Goal: Information Seeking & Learning: Check status

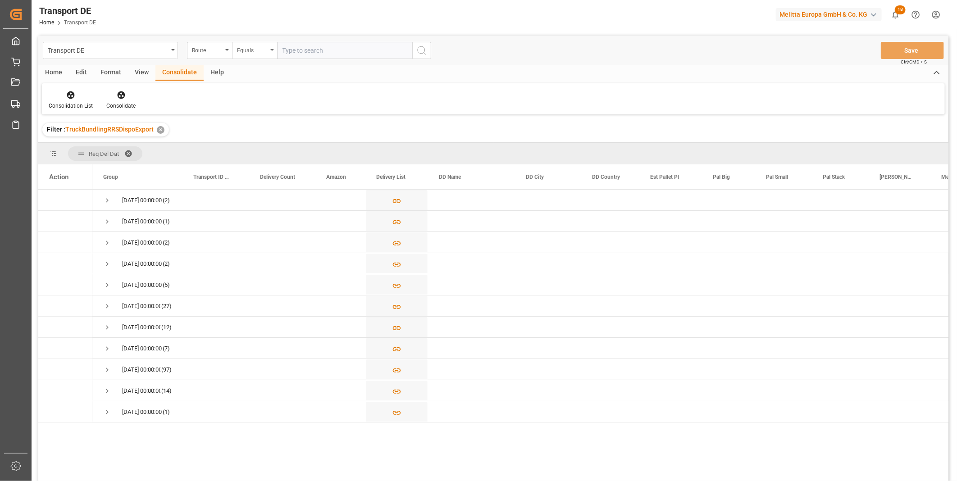
click at [246, 48] on div "Equals" at bounding box center [252, 49] width 31 height 10
click at [270, 147] on div "Starts with" at bounding box center [299, 148] width 134 height 19
type input "FR"
click at [420, 41] on div "Transport DE Route Starts with FR Save Ctrl/CMD + S" at bounding box center [493, 51] width 910 height 30
click at [420, 46] on circle "search button" at bounding box center [421, 49] width 7 height 7
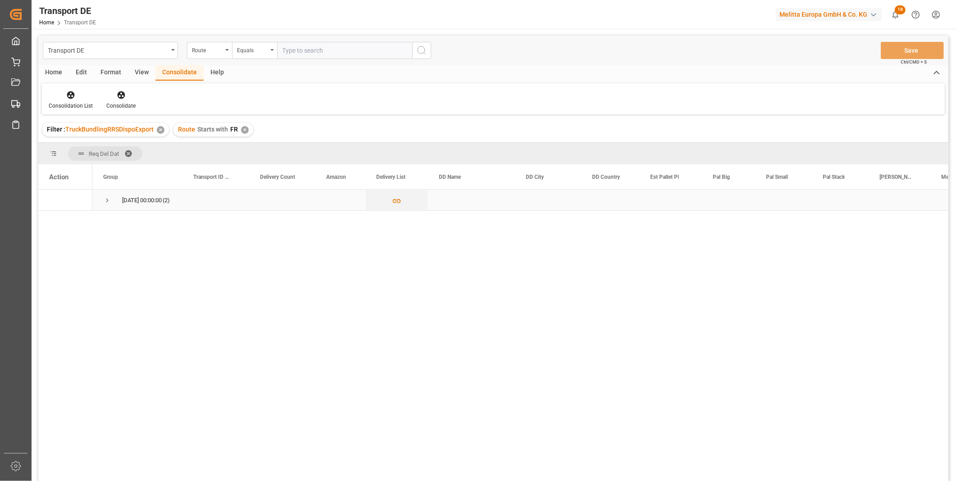
click at [104, 202] on span "Press SPACE to select this row." at bounding box center [107, 200] width 8 height 8
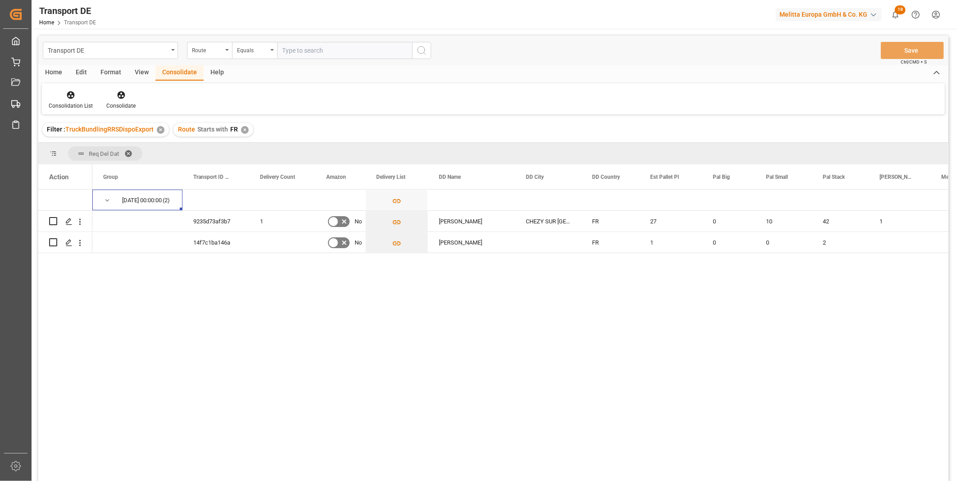
click at [244, 133] on div "✕" at bounding box center [245, 130] width 8 height 8
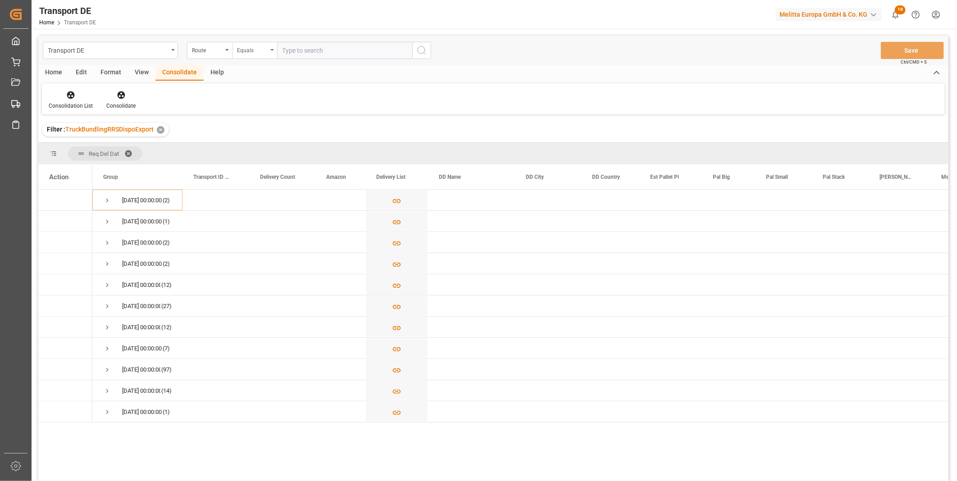
click at [261, 51] on div "Equals" at bounding box center [252, 49] width 31 height 10
click at [261, 150] on div "Starts with" at bounding box center [299, 148] width 134 height 19
type input "AT"
click at [424, 57] on button "search button" at bounding box center [421, 50] width 19 height 17
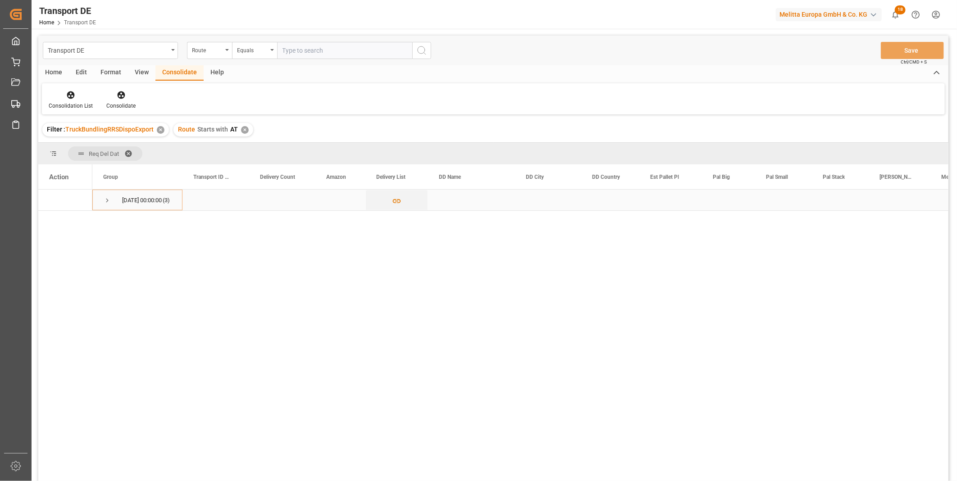
click at [109, 200] on span "Press SPACE to select this row." at bounding box center [107, 200] width 8 height 8
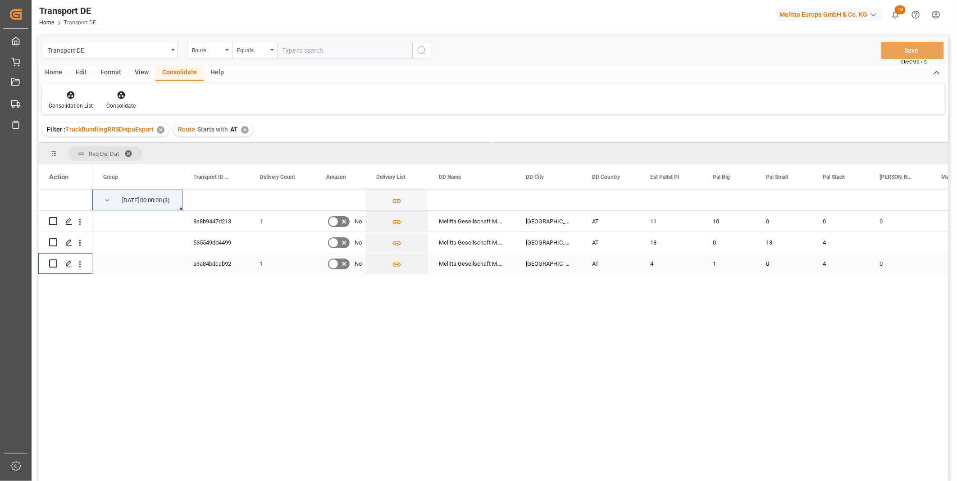
click at [52, 263] on input "Press Space to toggle row selection (unchecked)" at bounding box center [53, 263] width 8 height 8
checkbox input "true"
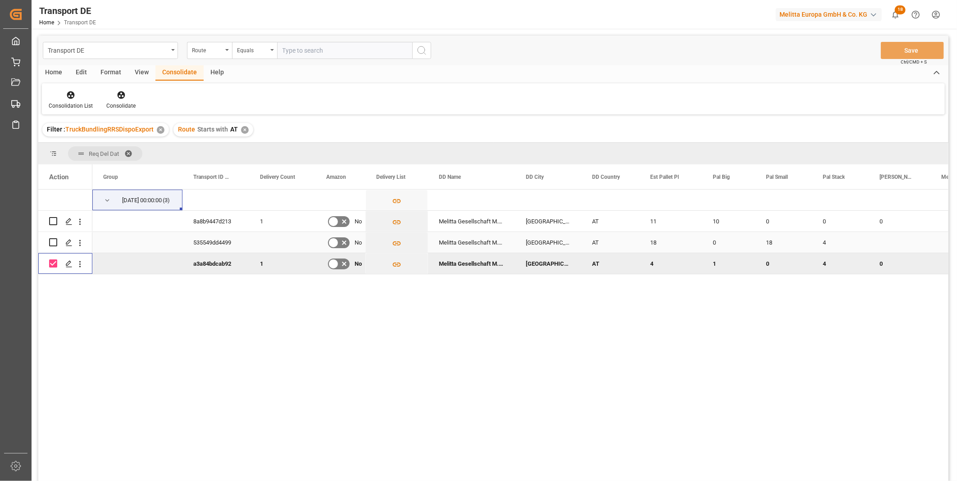
click at [54, 241] on input "Press Space to toggle row selection (unchecked)" at bounding box center [53, 242] width 8 height 8
checkbox input "true"
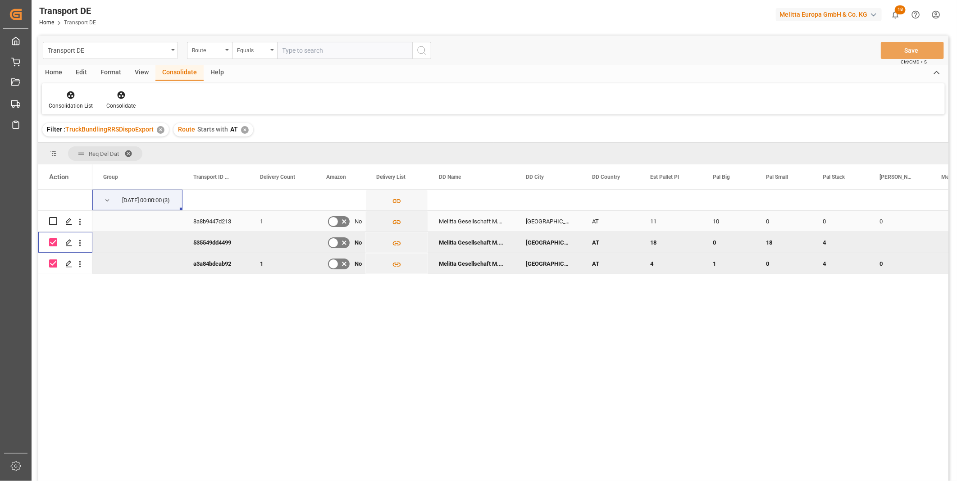
click at [53, 218] on input "Press Space to toggle row selection (unchecked)" at bounding box center [53, 221] width 8 height 8
checkbox input "true"
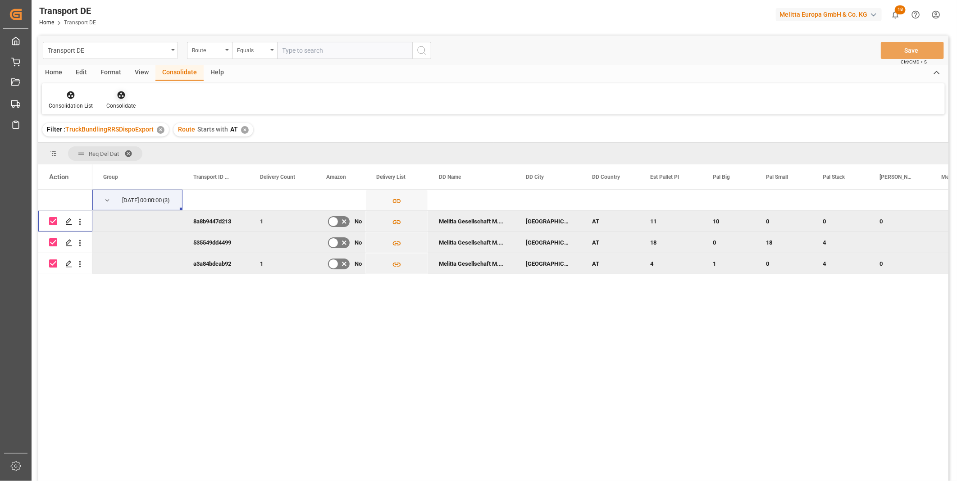
click at [116, 104] on div "Consolidate" at bounding box center [120, 106] width 29 height 8
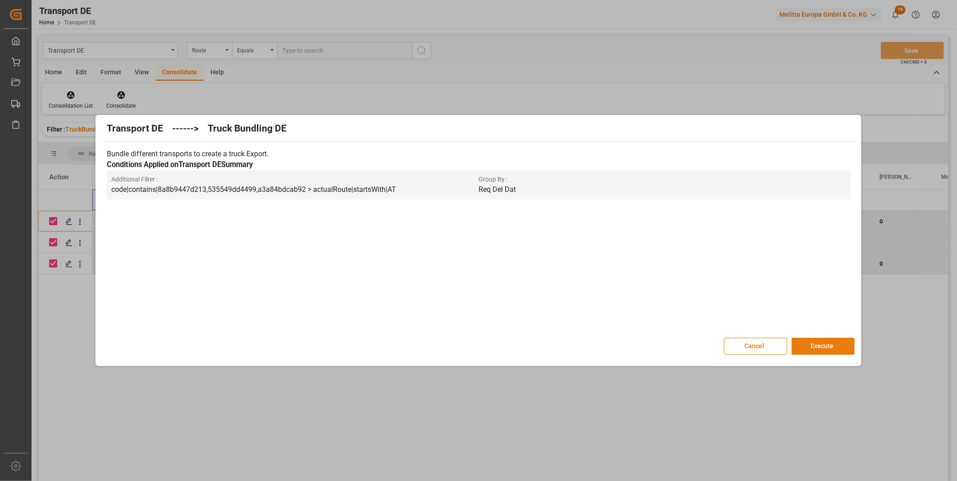
click at [829, 346] on button "Execute" at bounding box center [823, 346] width 63 height 17
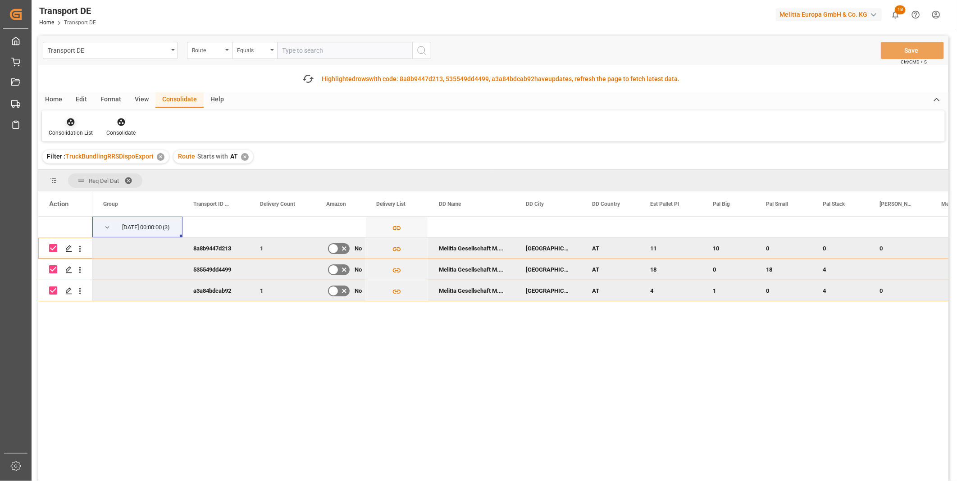
click at [53, 127] on div "Consolidation List" at bounding box center [71, 127] width 58 height 20
click at [112, 194] on div "Transport DE Route Equals Save Ctrl/CMD + S Fetch latest updates Highlighted ro…" at bounding box center [493, 284] width 910 height 496
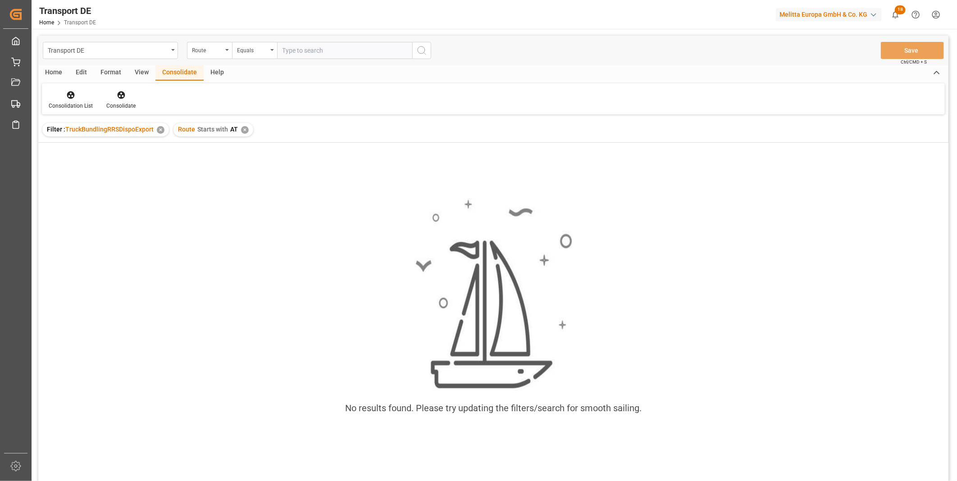
click at [243, 129] on div "✕" at bounding box center [245, 130] width 8 height 8
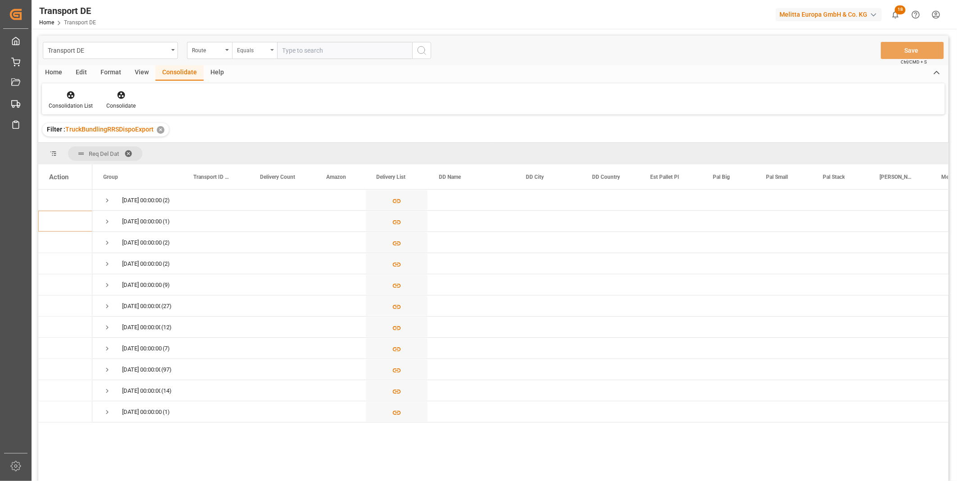
click at [264, 47] on div "Equals" at bounding box center [252, 49] width 31 height 10
click at [250, 145] on div "Starts with" at bounding box center [299, 148] width 134 height 19
type input "SE"
click at [414, 50] on button "search button" at bounding box center [421, 50] width 19 height 17
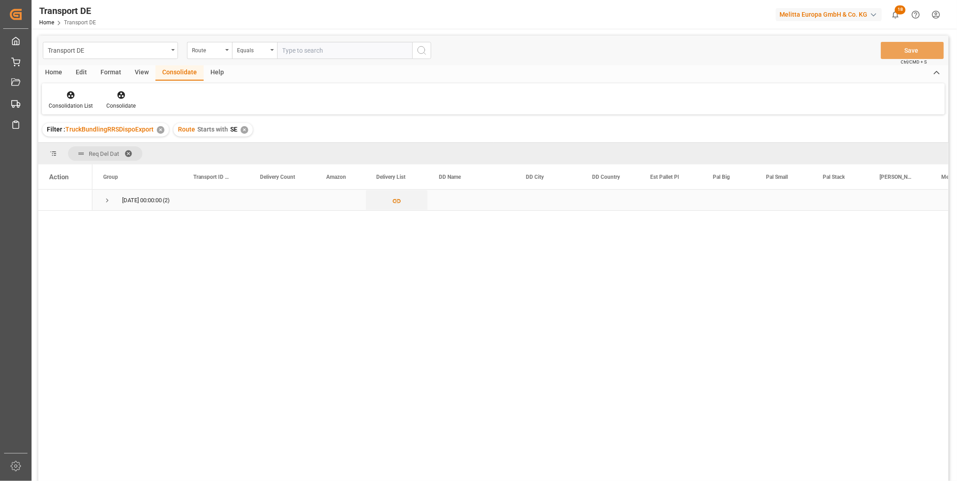
click at [110, 194] on span "Press SPACE to select this row." at bounding box center [107, 200] width 8 height 21
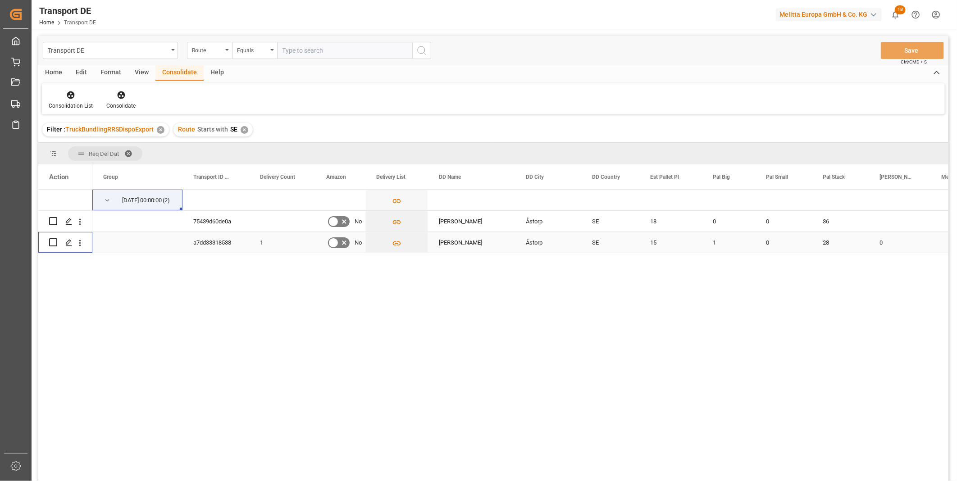
click at [53, 244] on input "Press Space to toggle row selection (unchecked)" at bounding box center [53, 242] width 8 height 8
checkbox input "true"
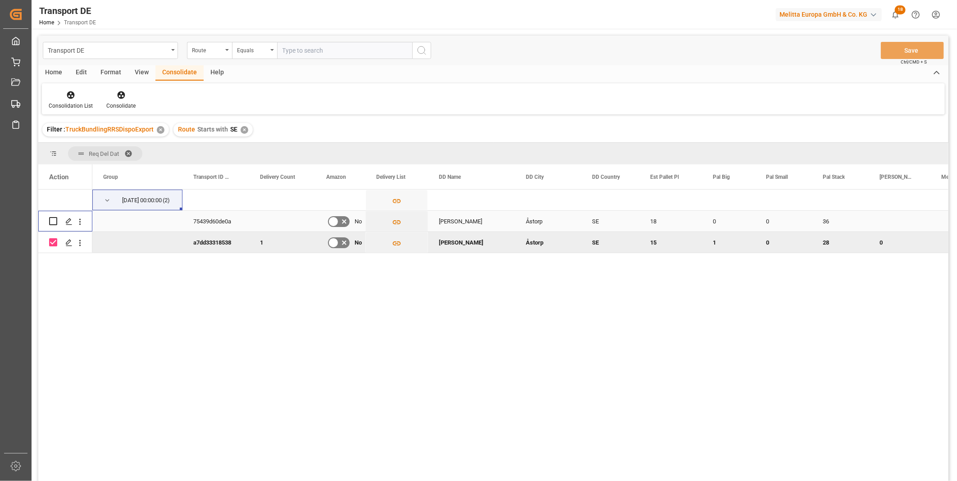
click at [54, 220] on input "Press Space to toggle row selection (unchecked)" at bounding box center [53, 221] width 8 height 8
checkbox input "true"
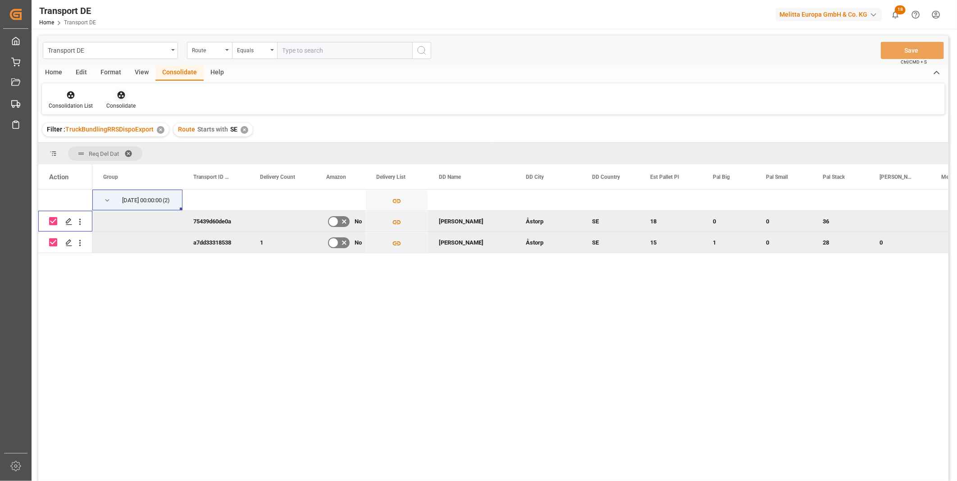
click at [123, 99] on icon at bounding box center [121, 95] width 9 height 9
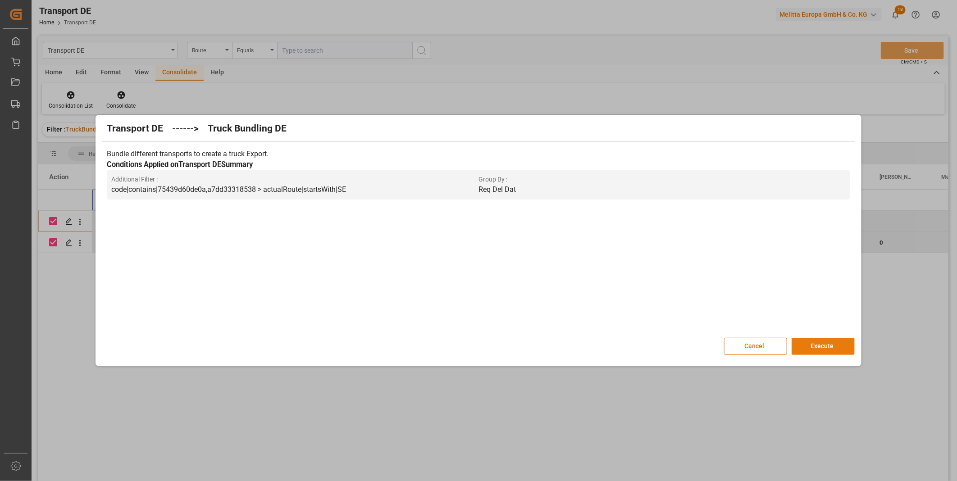
click at [829, 343] on button "Execute" at bounding box center [823, 346] width 63 height 17
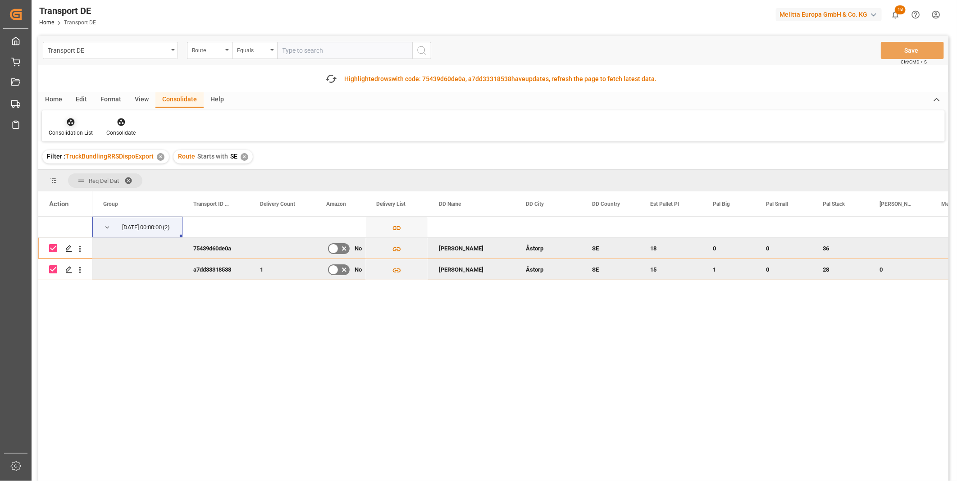
click at [64, 129] on div "Consolidation List" at bounding box center [71, 133] width 44 height 8
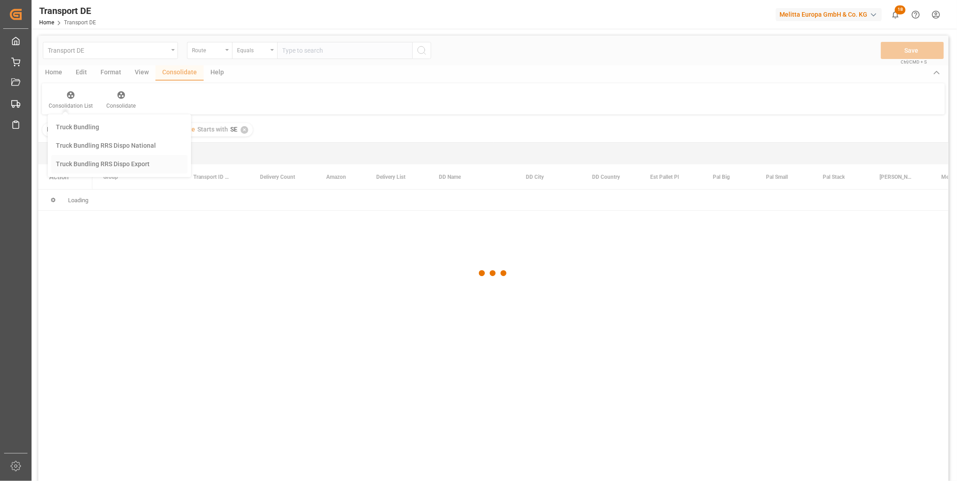
click at [112, 197] on div "Transport DE Route Equals Save Ctrl/CMD + S Home Edit Format View Consolidate H…" at bounding box center [493, 270] width 910 height 469
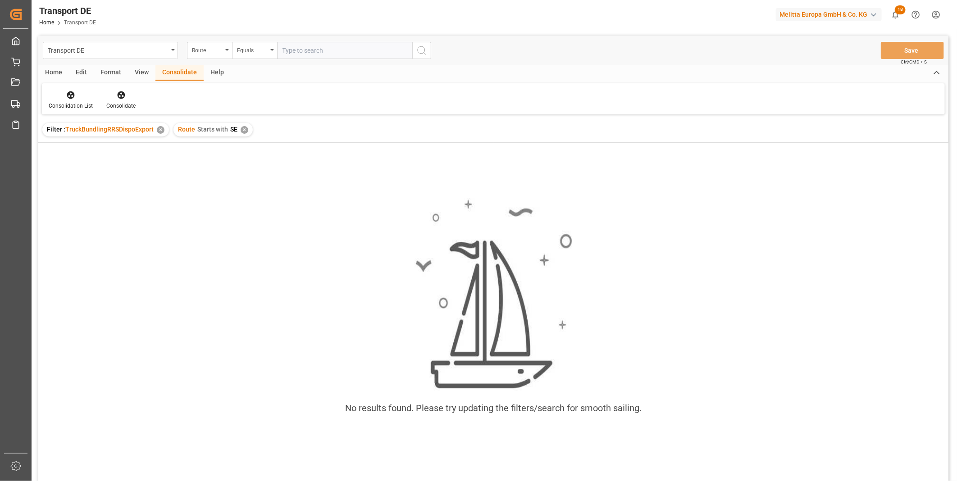
click at [243, 130] on div "✕" at bounding box center [245, 130] width 8 height 8
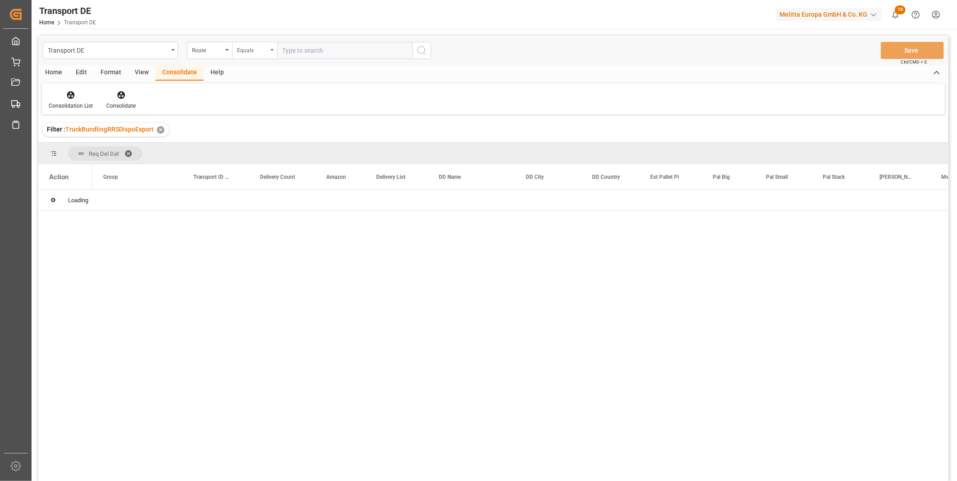
click at [241, 55] on div "Equals" at bounding box center [254, 50] width 45 height 17
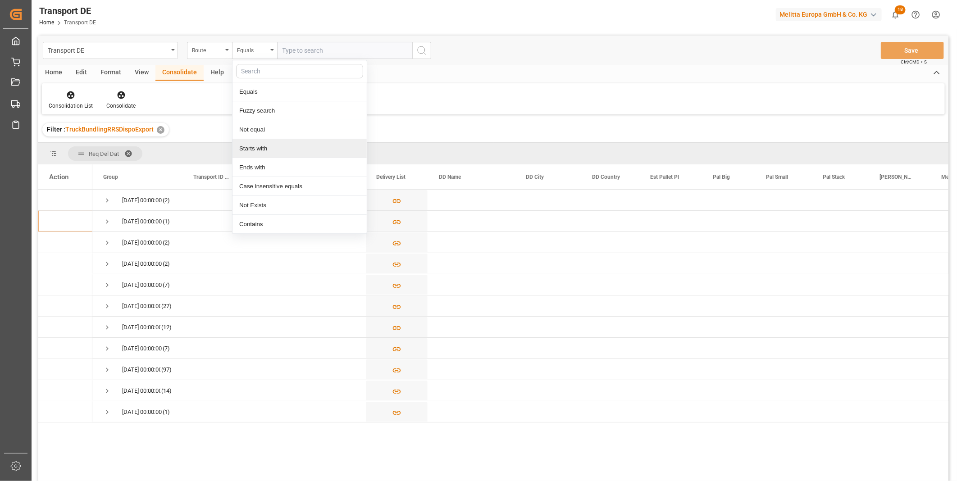
click at [263, 142] on div "Starts with" at bounding box center [299, 148] width 134 height 19
type input "FR"
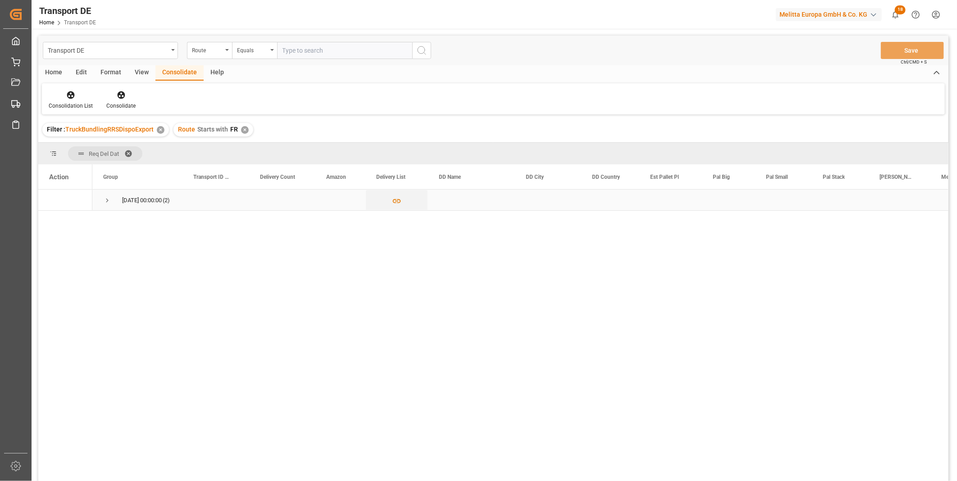
click at [109, 197] on span "Press SPACE to select this row." at bounding box center [107, 200] width 8 height 8
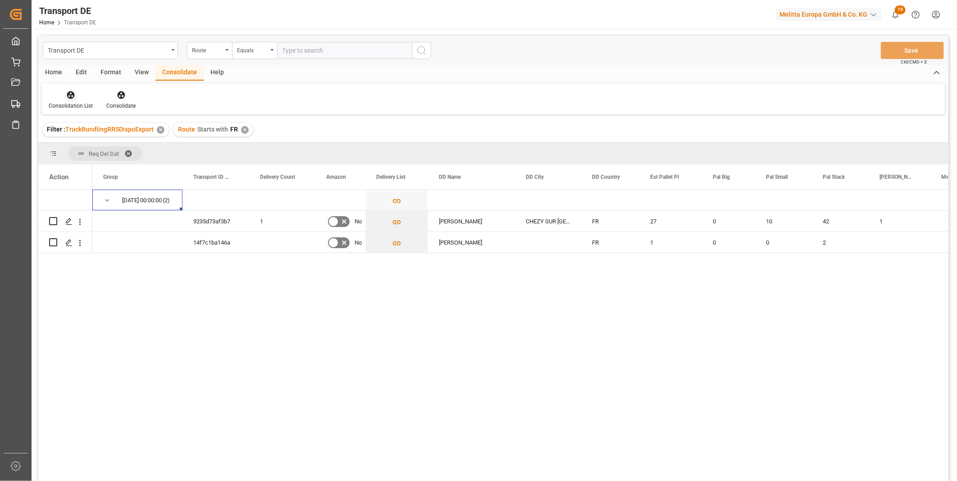
click at [72, 99] on icon at bounding box center [70, 95] width 9 height 9
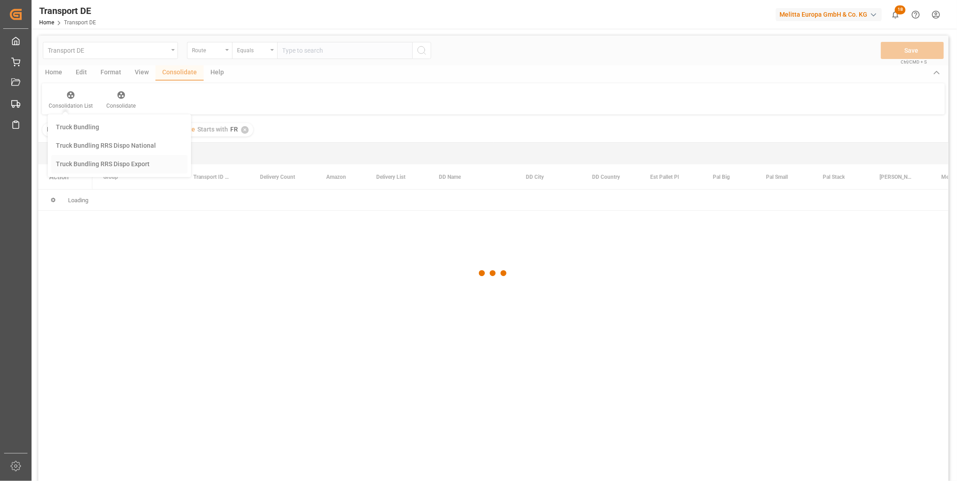
click at [147, 171] on div "Transport DE Route Equals Save Ctrl/CMD + S Home Edit Format View Consolidate H…" at bounding box center [493, 270] width 910 height 469
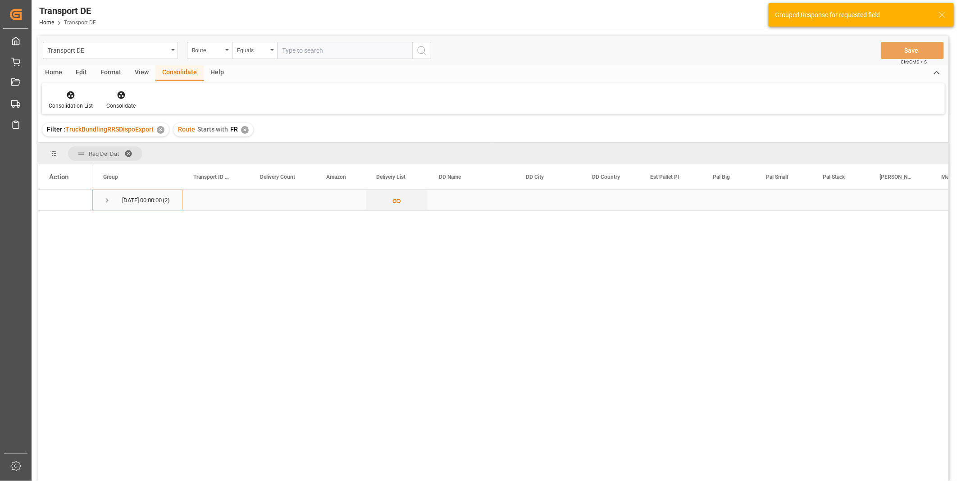
click at [98, 203] on div "[DATE] 00:00:00 (2)" at bounding box center [137, 200] width 90 height 21
click at [107, 202] on span "Press SPACE to select this row." at bounding box center [107, 200] width 8 height 8
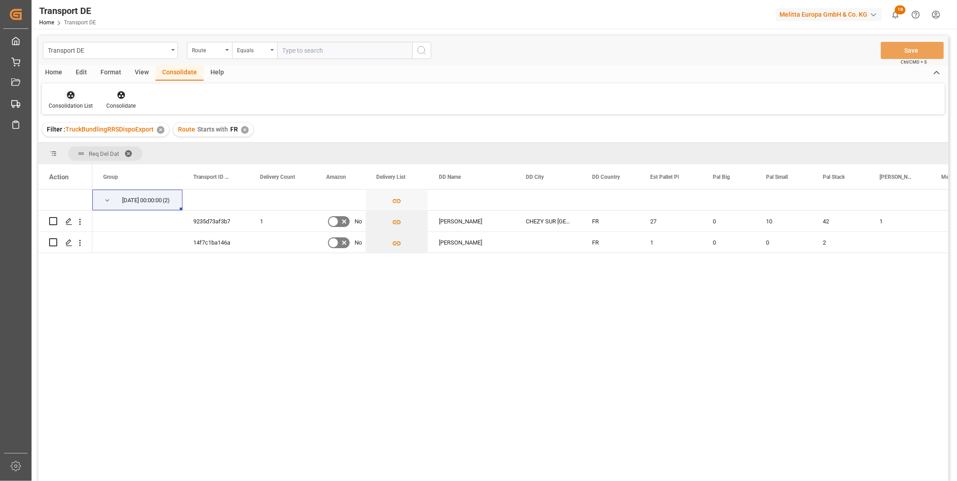
click at [75, 100] on div "Consolidation List" at bounding box center [71, 100] width 58 height 20
click at [123, 168] on div "Truck Bundling RRS Dispo Export" at bounding box center [103, 163] width 94 height 9
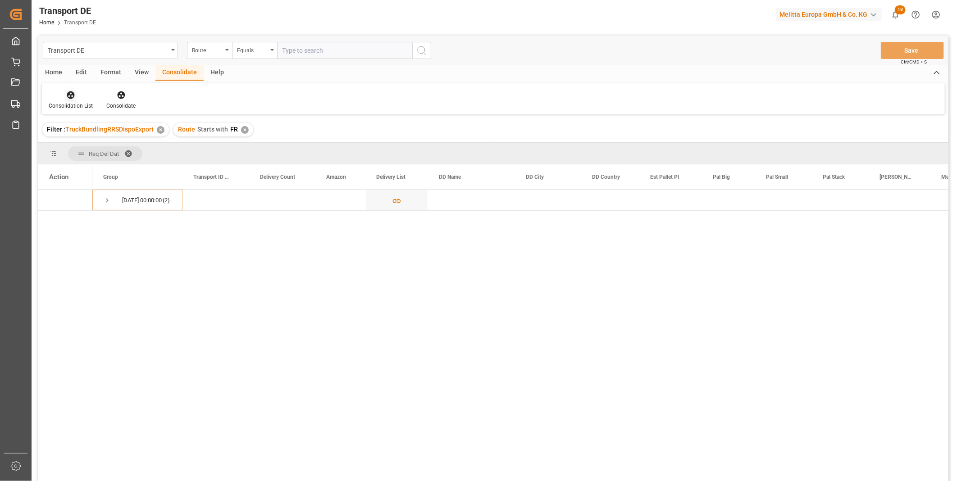
click at [89, 100] on div "Consolidation List" at bounding box center [71, 100] width 58 height 20
click at [100, 159] on div "Transport DE Route Equals Save Ctrl/CMD + S Home Edit Format View Consolidate H…" at bounding box center [493, 270] width 910 height 469
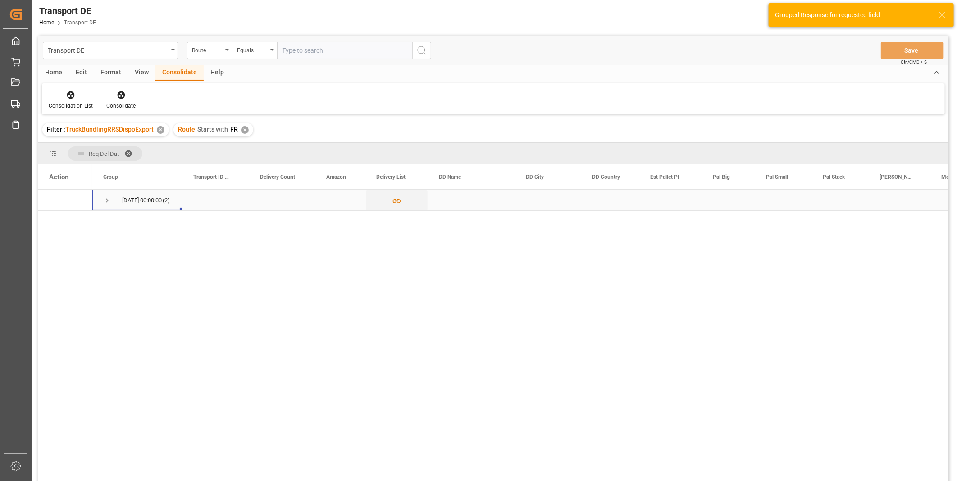
click at [104, 206] on span "Press SPACE to select this row." at bounding box center [107, 200] width 8 height 21
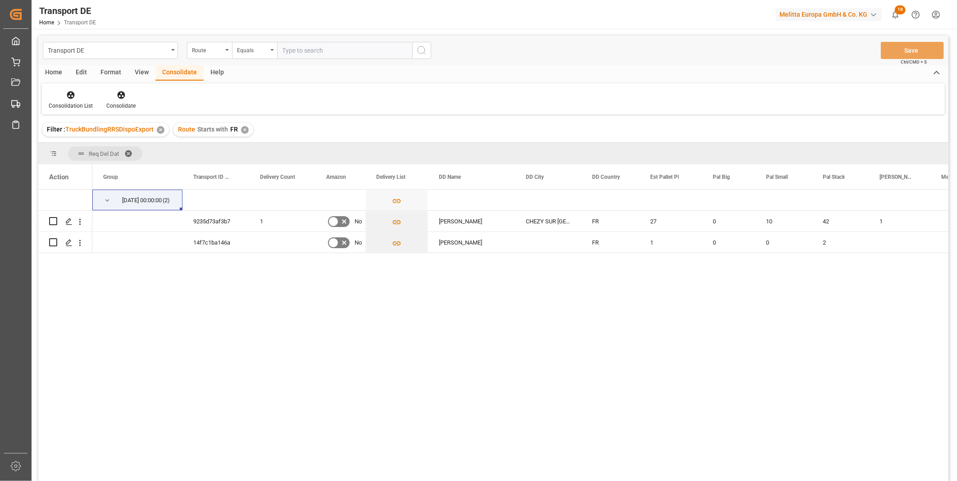
click at [241, 125] on div "Route Starts with FR ✕" at bounding box center [213, 130] width 80 height 14
click at [214, 50] on div "Route" at bounding box center [207, 49] width 31 height 10
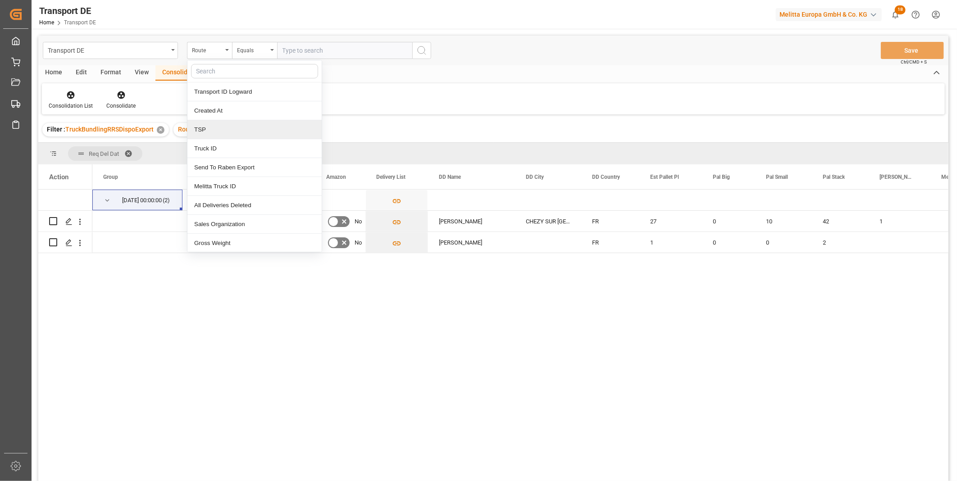
click at [218, 130] on div "TSP" at bounding box center [254, 129] width 134 height 19
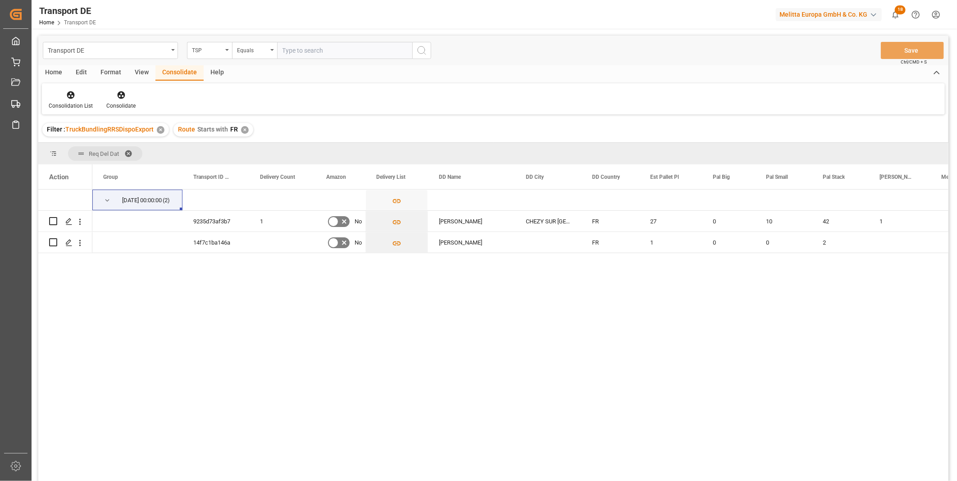
click at [243, 126] on div "✕" at bounding box center [245, 130] width 8 height 8
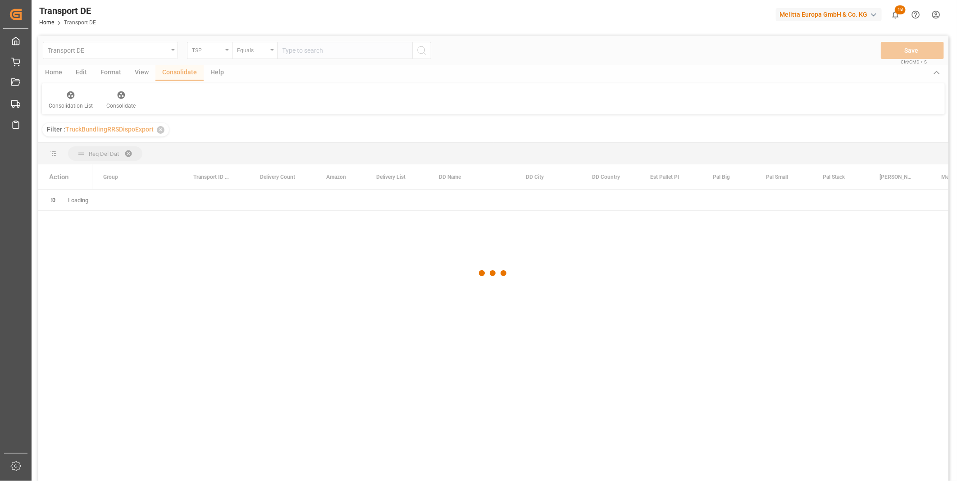
click at [248, 52] on div at bounding box center [493, 274] width 910 height 476
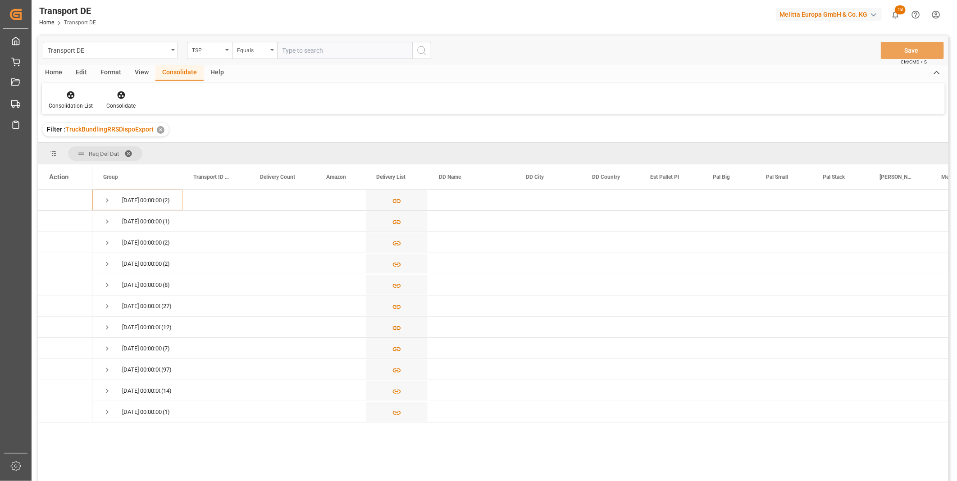
click at [248, 52] on div "Equals" at bounding box center [252, 49] width 31 height 10
click at [248, 146] on div "Starts with" at bounding box center [299, 148] width 134 height 19
type input "[PERSON_NAME]"
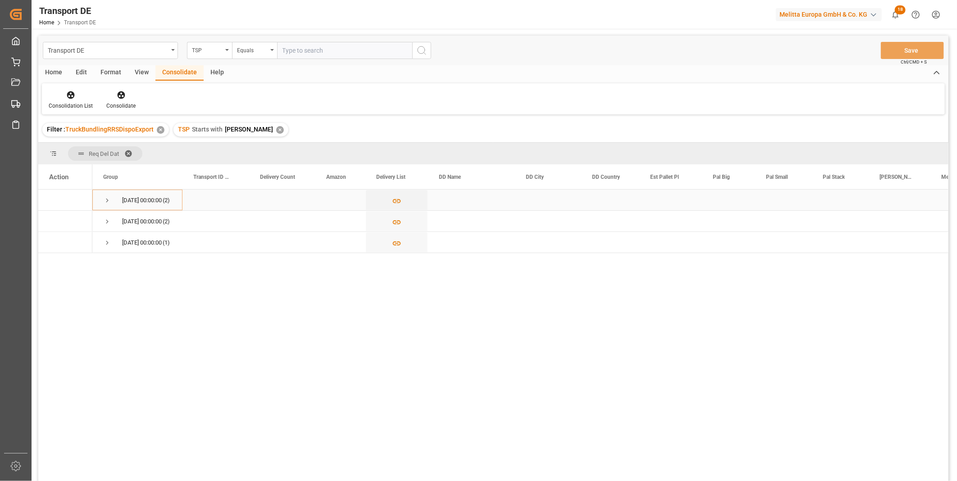
click at [109, 198] on span "Press SPACE to select this row." at bounding box center [107, 200] width 8 height 8
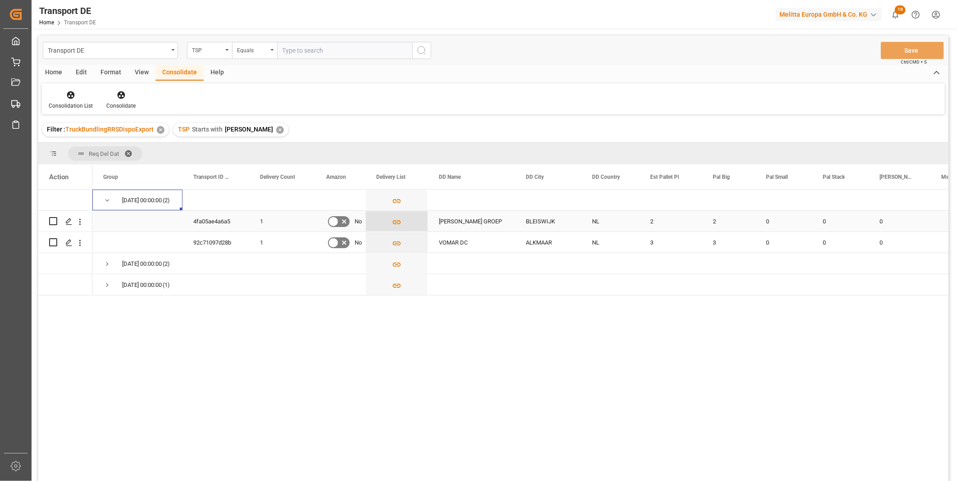
click at [392, 221] on icon "Press SPACE to select this row." at bounding box center [396, 222] width 9 height 9
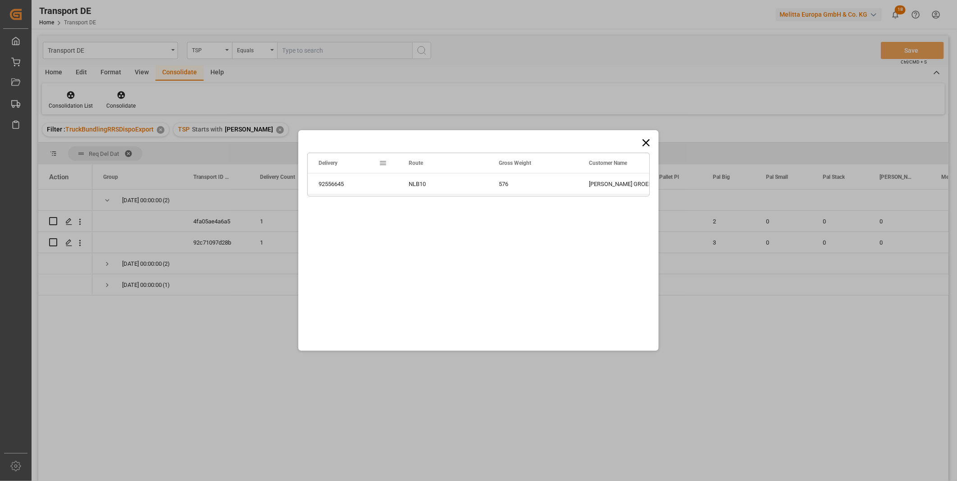
click at [645, 141] on icon at bounding box center [645, 142] width 7 height 7
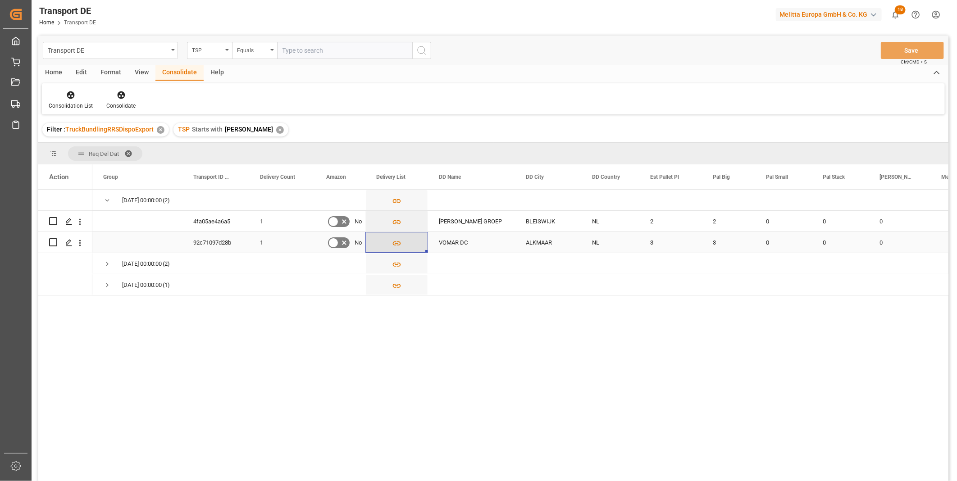
click at [396, 250] on button "Press SPACE to select this row." at bounding box center [397, 242] width 62 height 21
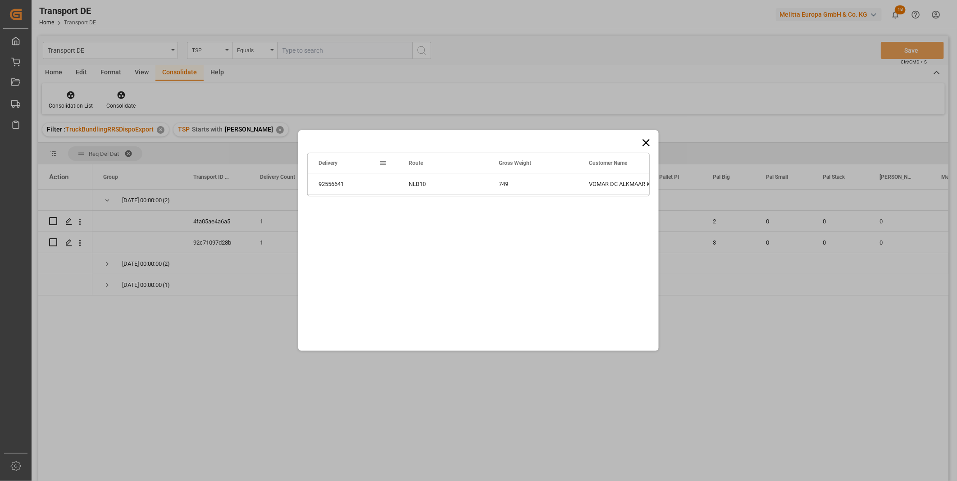
click at [399, 245] on div "Drag here to set row groups Drag here to set column labels Delivery Route Gross…" at bounding box center [478, 240] width 360 height 221
click at [645, 139] on icon at bounding box center [646, 143] width 13 height 13
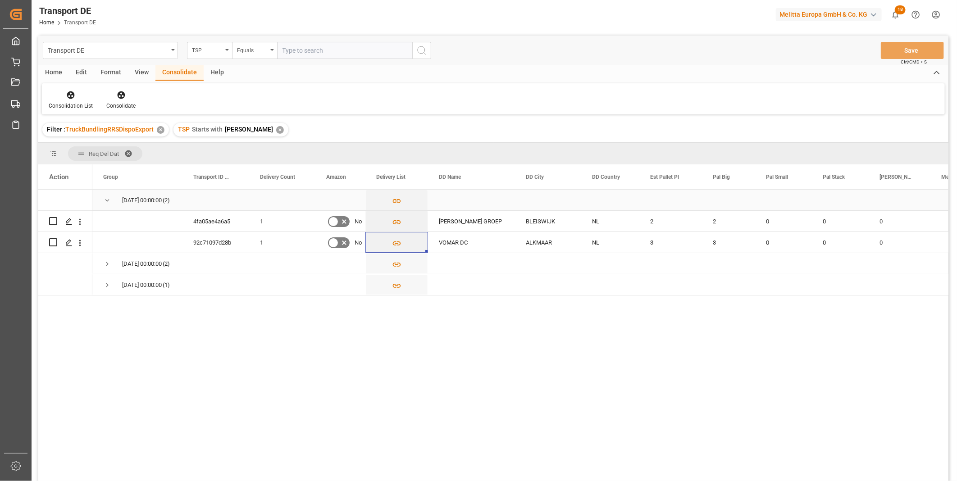
click at [105, 201] on span "Press SPACE to select this row." at bounding box center [107, 200] width 8 height 8
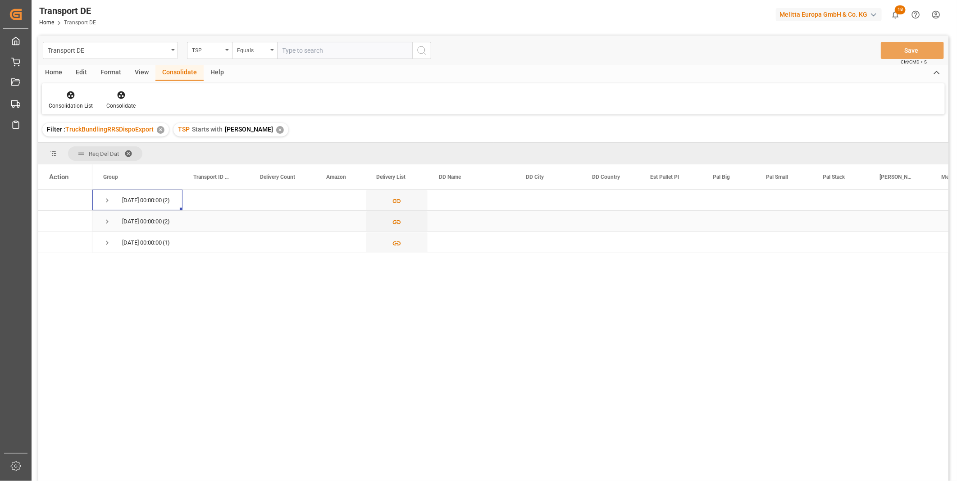
click at [105, 218] on span "Press SPACE to select this row." at bounding box center [107, 222] width 8 height 8
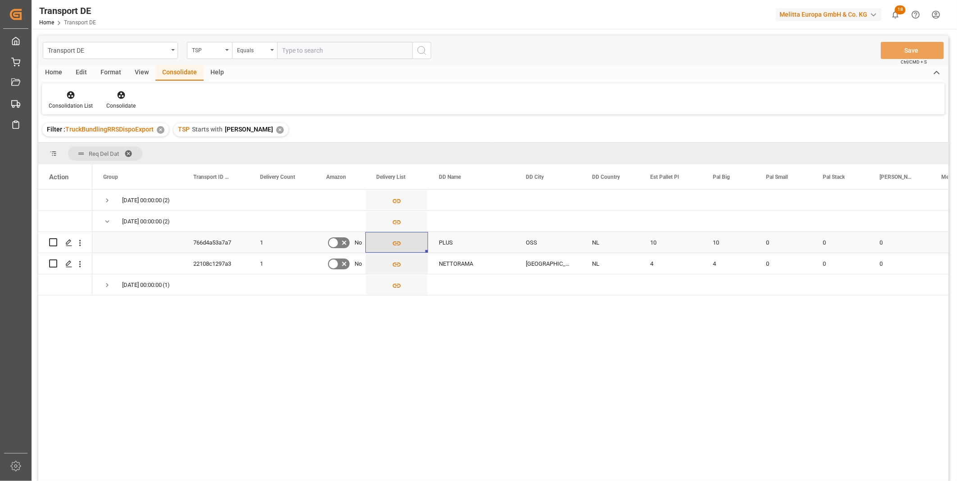
click at [388, 238] on button "Press SPACE to select this row." at bounding box center [397, 242] width 62 height 21
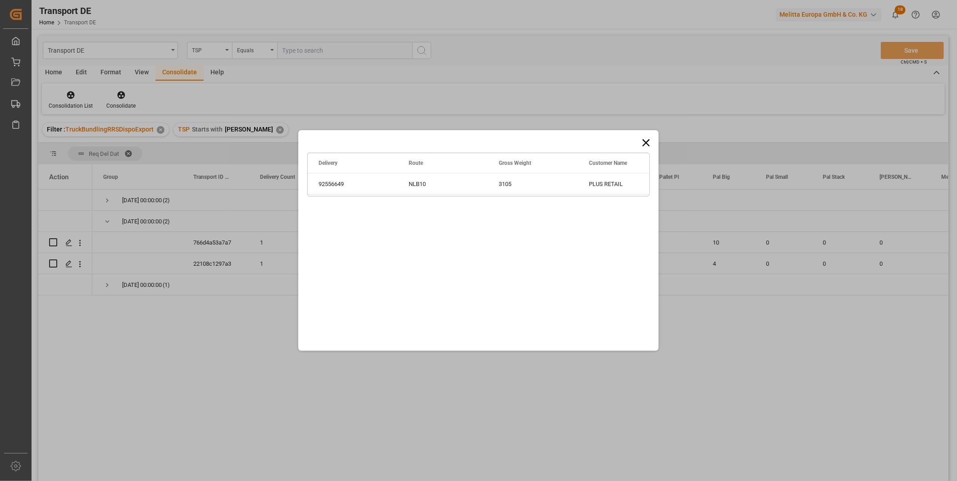
click at [646, 143] on icon at bounding box center [645, 142] width 7 height 7
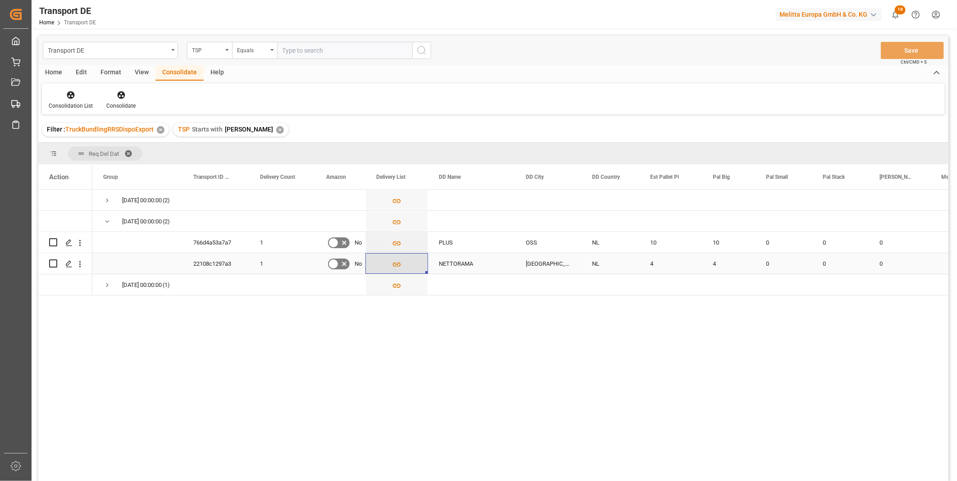
drag, startPoint x: 408, startPoint y: 265, endPoint x: 403, endPoint y: 266, distance: 5.0
click at [408, 266] on button "Press SPACE to select this row." at bounding box center [397, 264] width 62 height 21
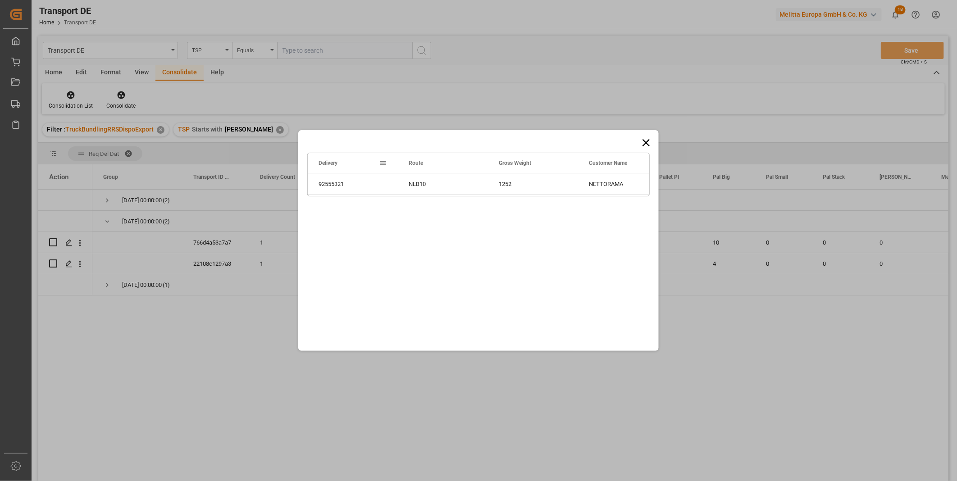
click at [645, 140] on icon at bounding box center [646, 143] width 13 height 13
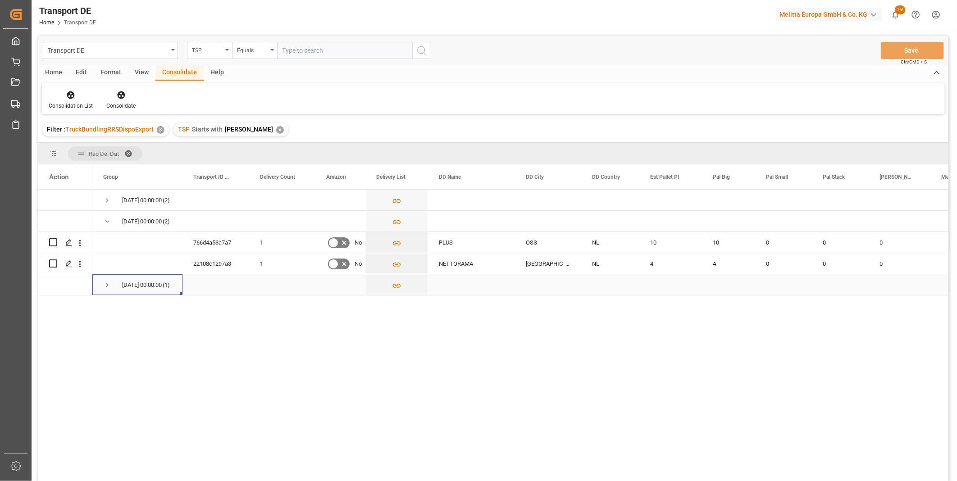
click at [101, 284] on div "[DATE] 00:00:00 (1)" at bounding box center [137, 284] width 90 height 21
click at [115, 281] on span "[DATE] 00:00:00 (1)" at bounding box center [137, 285] width 68 height 20
click at [110, 285] on span "Press SPACE to select this row." at bounding box center [107, 285] width 8 height 8
click at [392, 309] on icon "Press SPACE to select this row." at bounding box center [396, 306] width 9 height 9
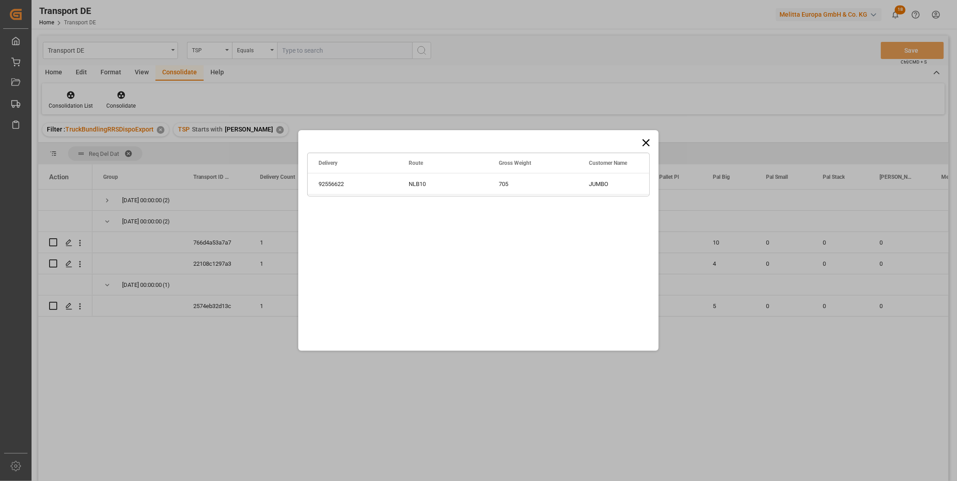
click at [648, 146] on icon at bounding box center [646, 143] width 13 height 13
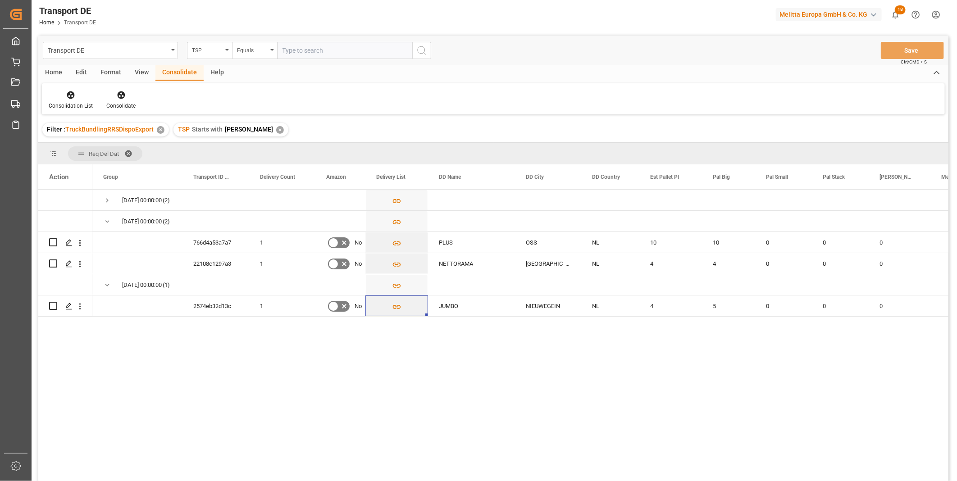
click at [251, 128] on div "TSP Starts with Van R ✕" at bounding box center [230, 130] width 115 height 14
click at [276, 128] on div "✕" at bounding box center [280, 130] width 8 height 8
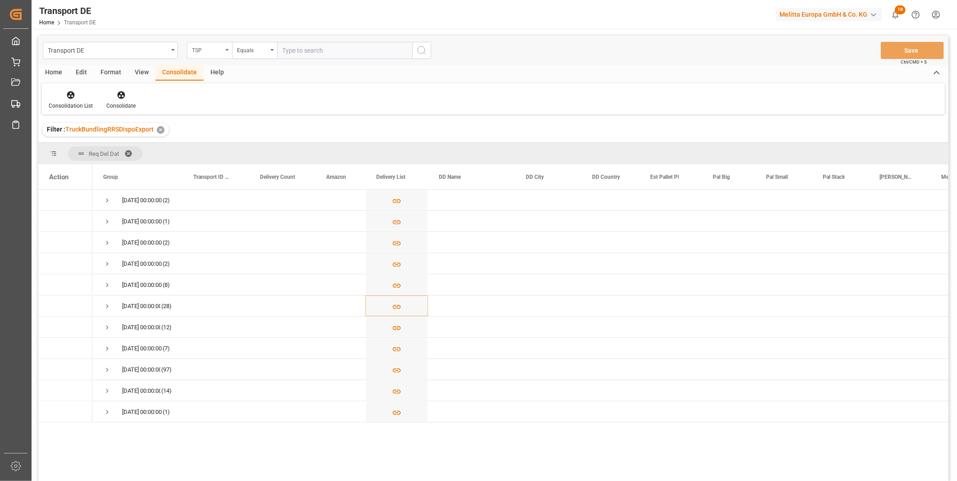
click at [212, 55] on div "TSP" at bounding box center [209, 50] width 45 height 17
type input "Route"
click at [204, 95] on div "Route" at bounding box center [254, 91] width 134 height 19
click at [250, 51] on div "Equals" at bounding box center [252, 49] width 31 height 10
click at [257, 146] on div "Starts with" at bounding box center [299, 148] width 134 height 19
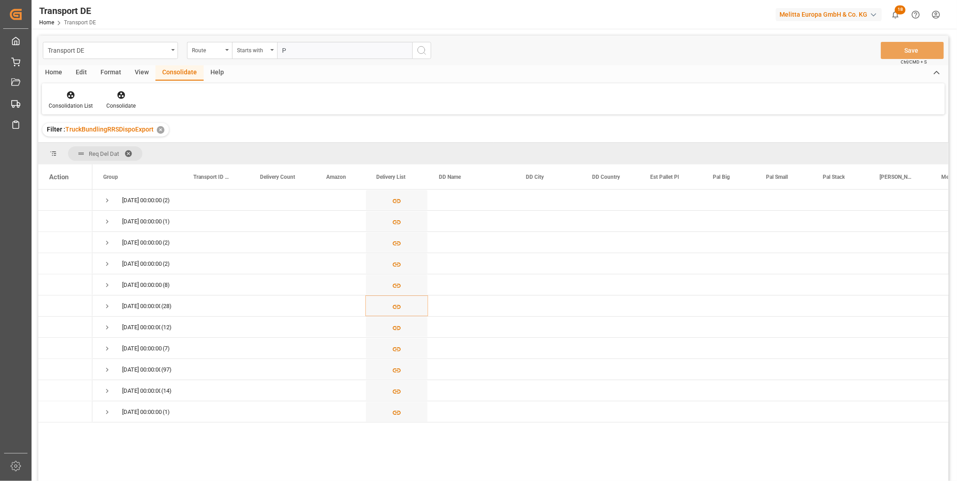
type input "PL"
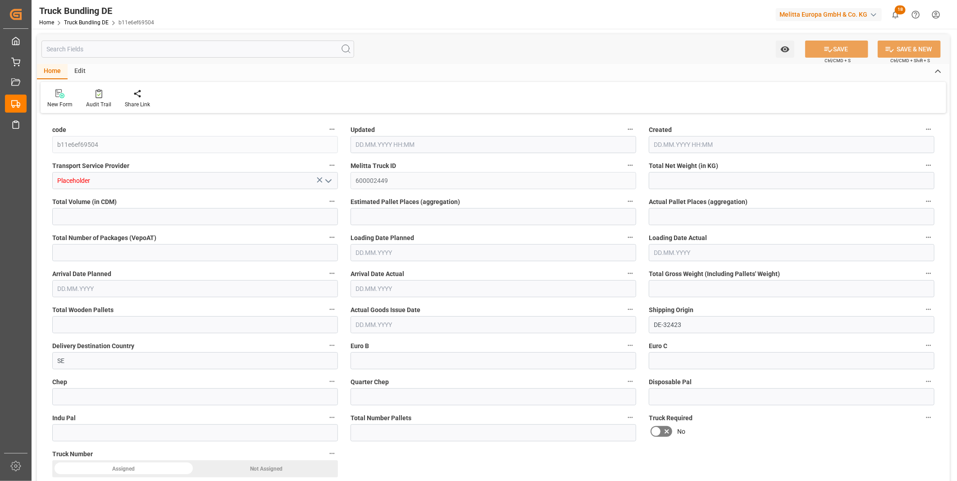
type input "4950.408"
type input "62085.876"
type input "33"
type input "0"
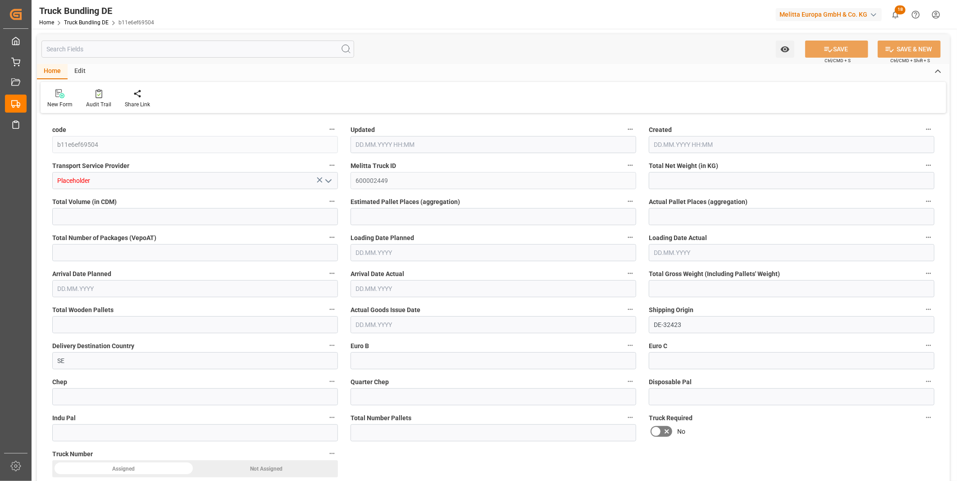
type input "8290.98"
type input "65"
type input "0"
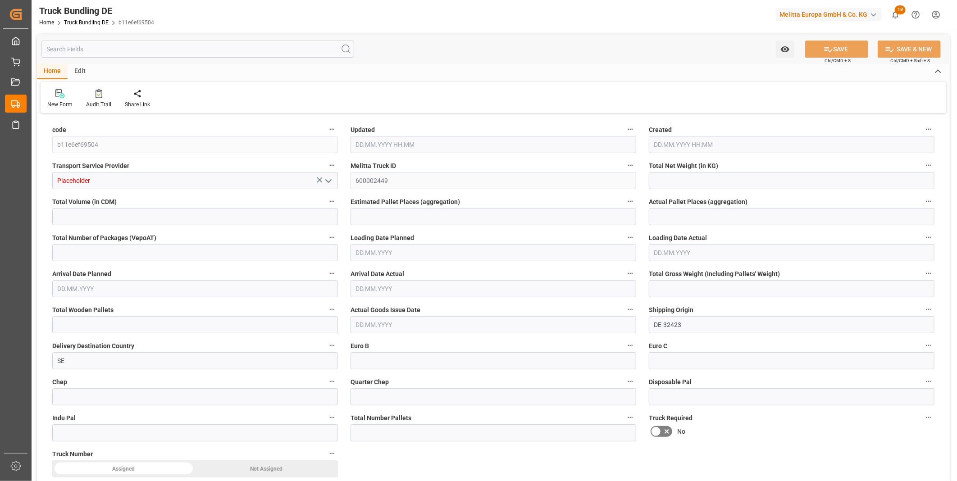
type input "0"
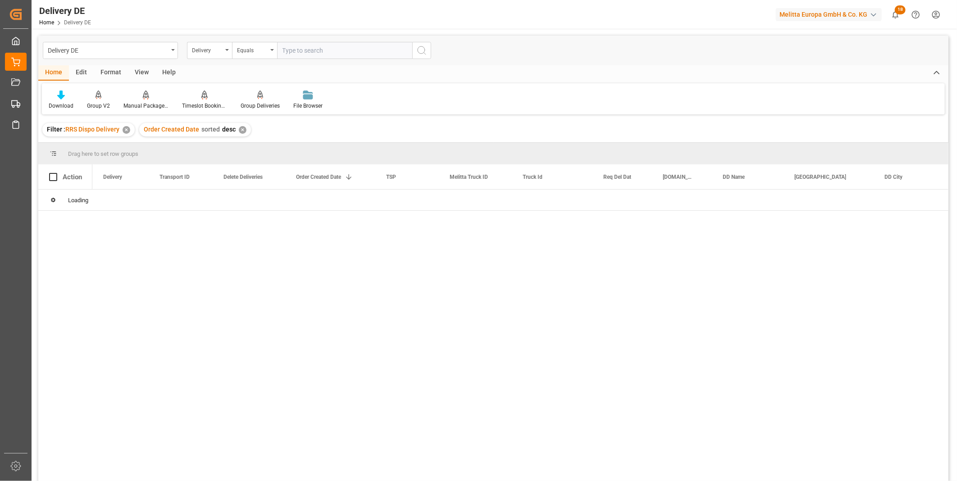
click at [309, 54] on input "text" at bounding box center [344, 50] width 135 height 17
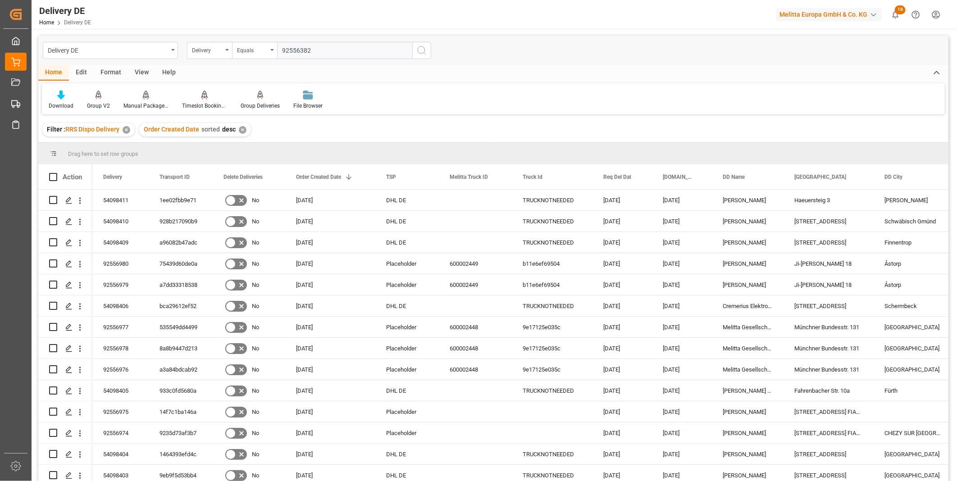
type input "92556382"
click at [425, 53] on icon "search button" at bounding box center [421, 50] width 11 height 11
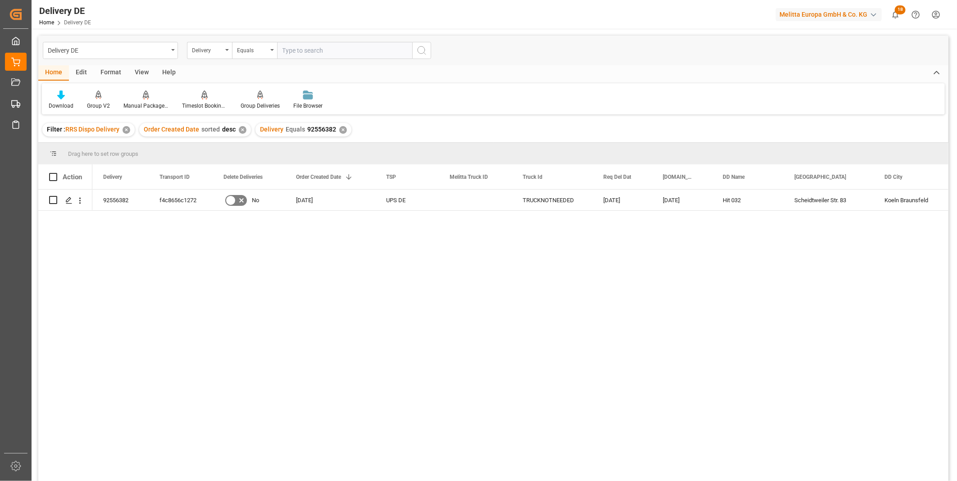
click at [298, 50] on input "text" at bounding box center [344, 50] width 135 height 17
paste input "92554908"
type input "92554908"
click at [342, 130] on div "✕" at bounding box center [343, 130] width 8 height 8
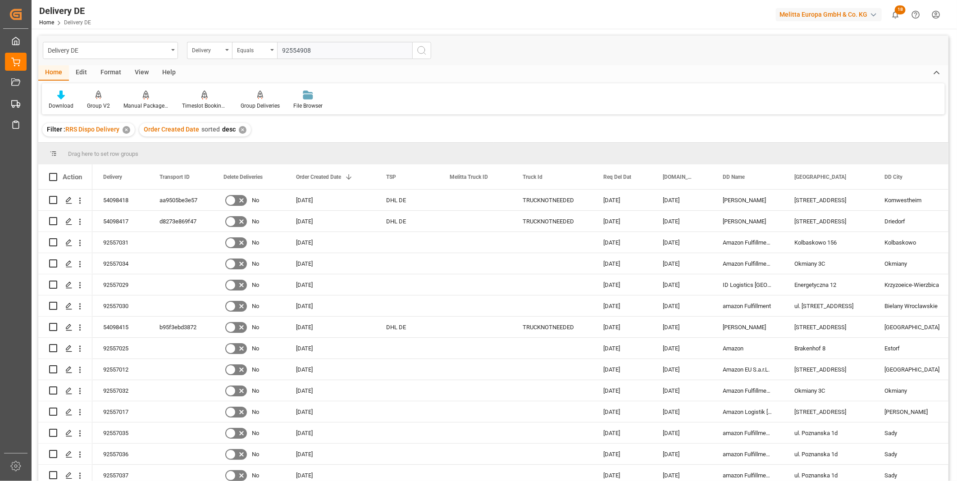
click at [423, 55] on icon "search button" at bounding box center [421, 50] width 11 height 11
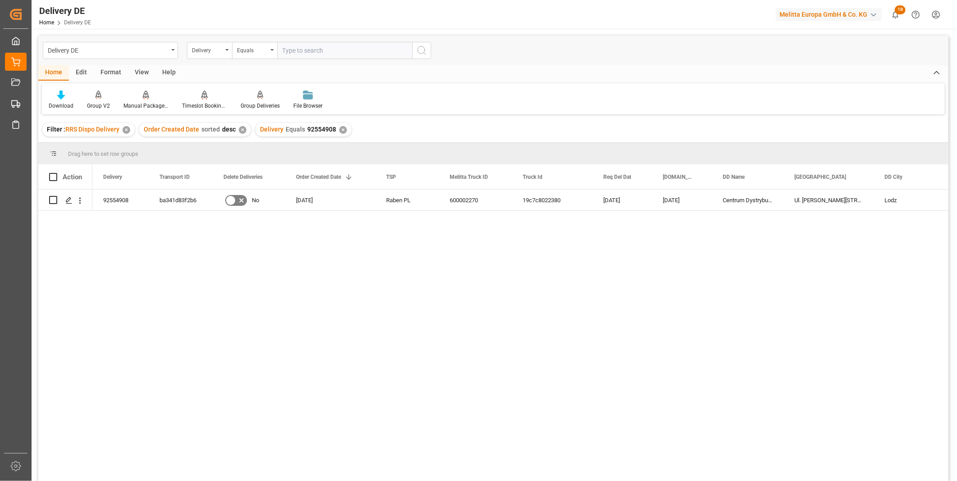
click at [340, 132] on div "✕" at bounding box center [343, 130] width 8 height 8
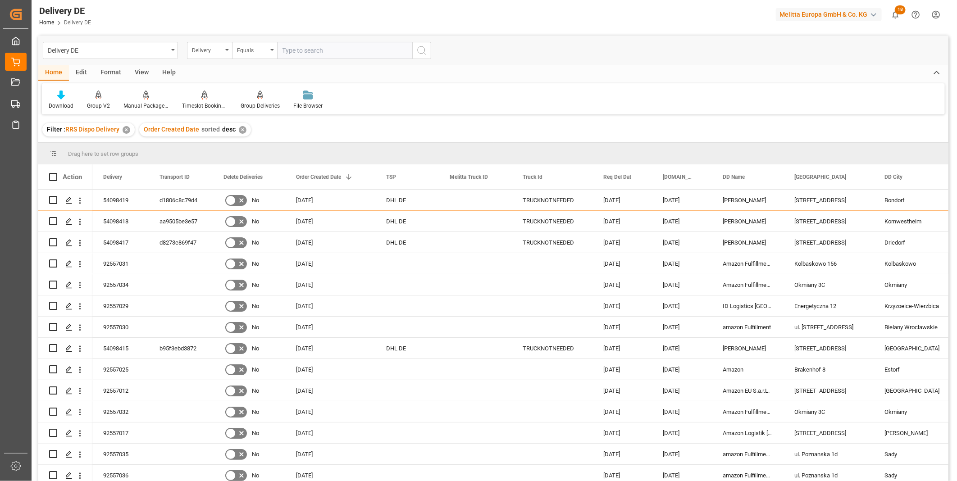
click at [310, 59] on div "Delivery DE Delivery Equals" at bounding box center [493, 51] width 910 height 30
click at [310, 51] on input "text" at bounding box center [344, 50] width 135 height 17
paste input "92554908"
type input "92554908"
